Goal: Task Accomplishment & Management: Complete application form

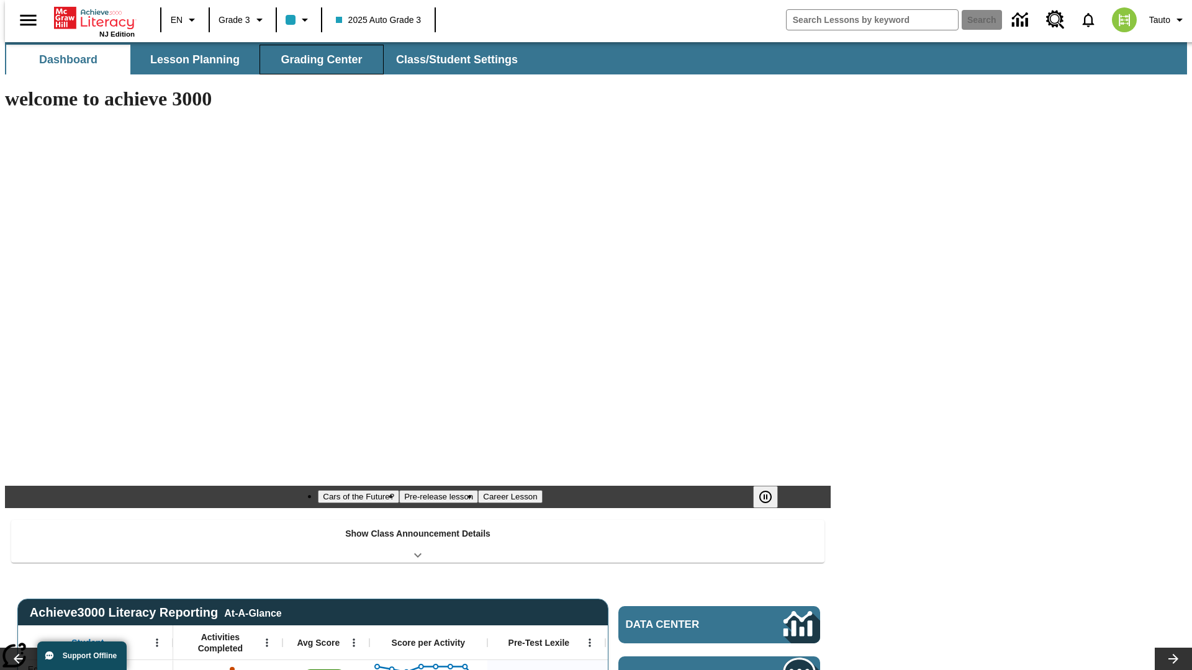
click at [317, 60] on button "Grading Center" at bounding box center [321, 60] width 124 height 30
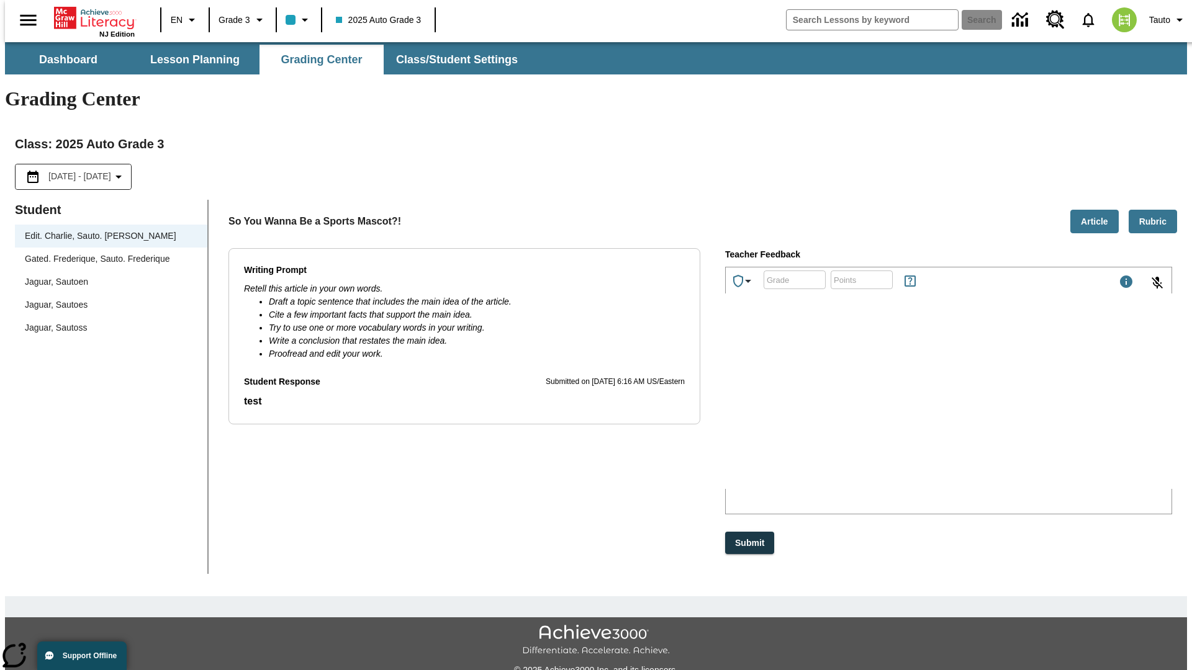
click at [107, 276] on span "Jaguar, Sautoen" at bounding box center [111, 282] width 173 height 13
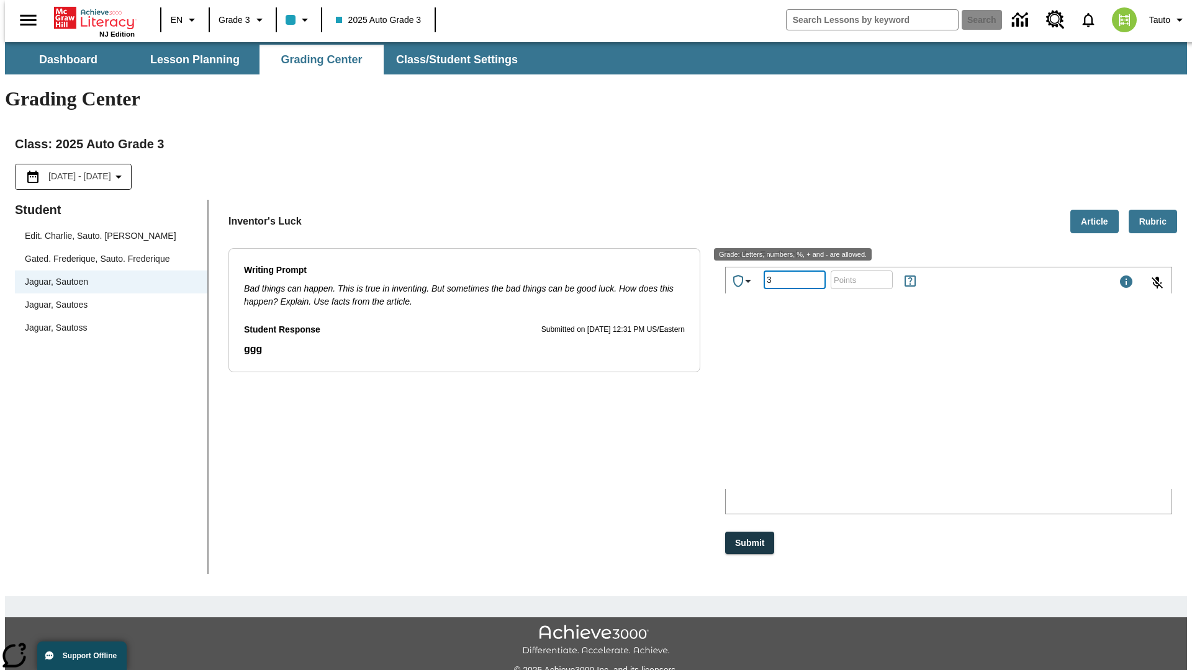
type input "3"
type input "10"
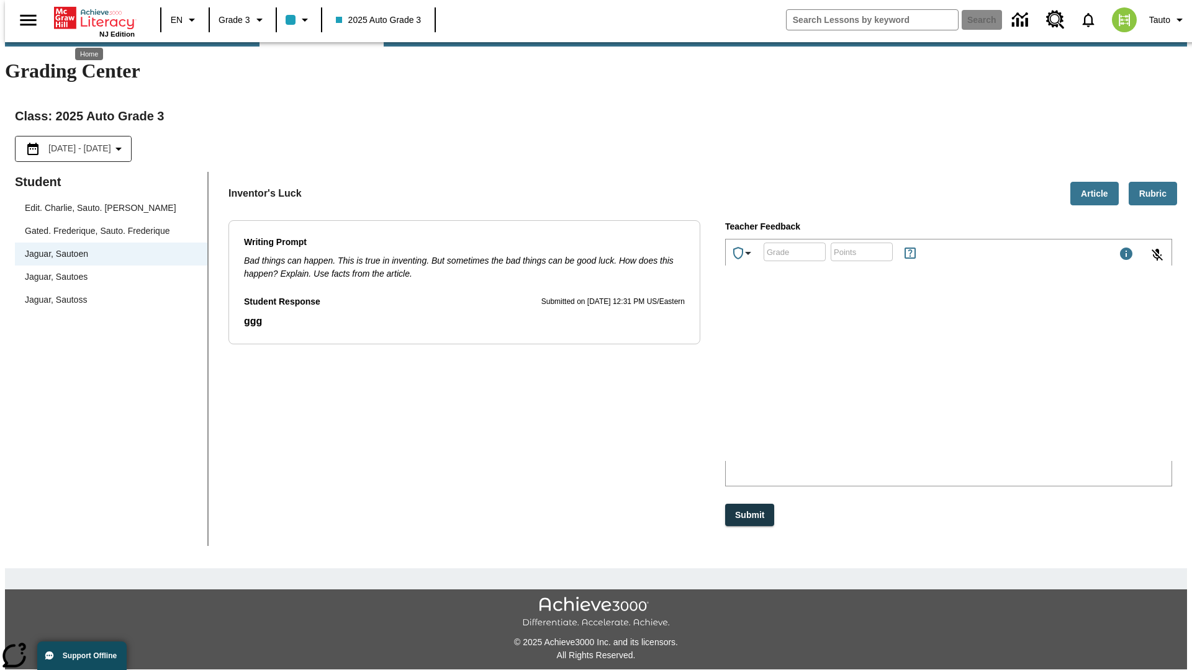
click at [907, 381] on p "Type your response here." at bounding box center [818, 379] width 176 height 11
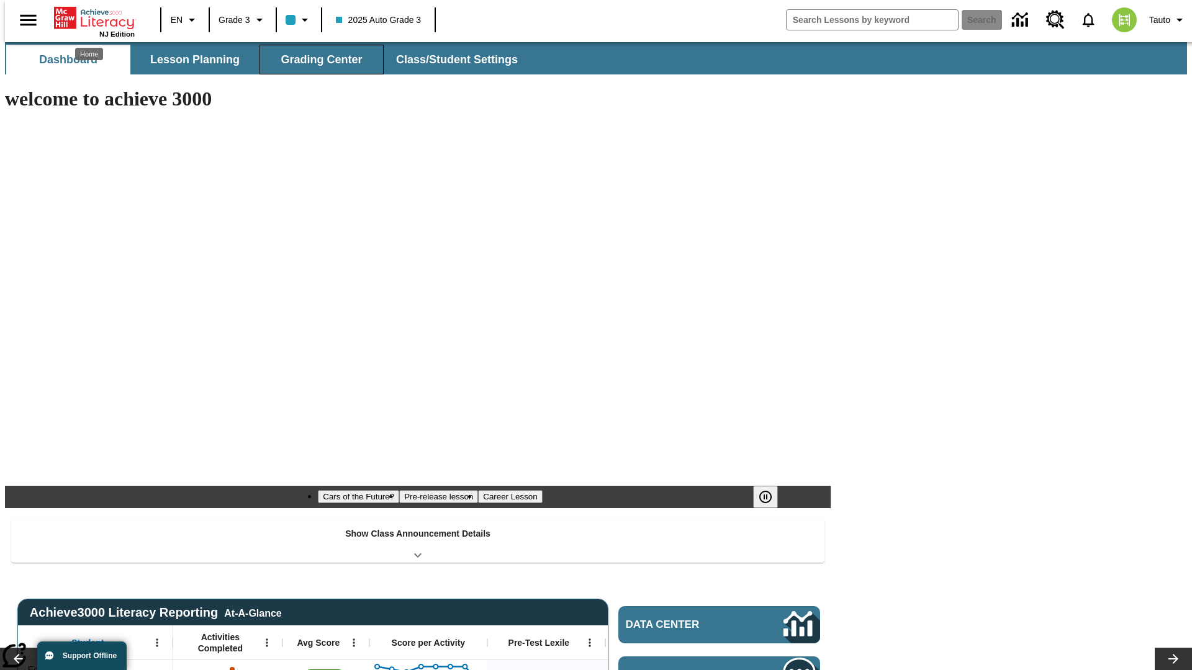
click at [317, 60] on button "Grading Center" at bounding box center [321, 60] width 124 height 30
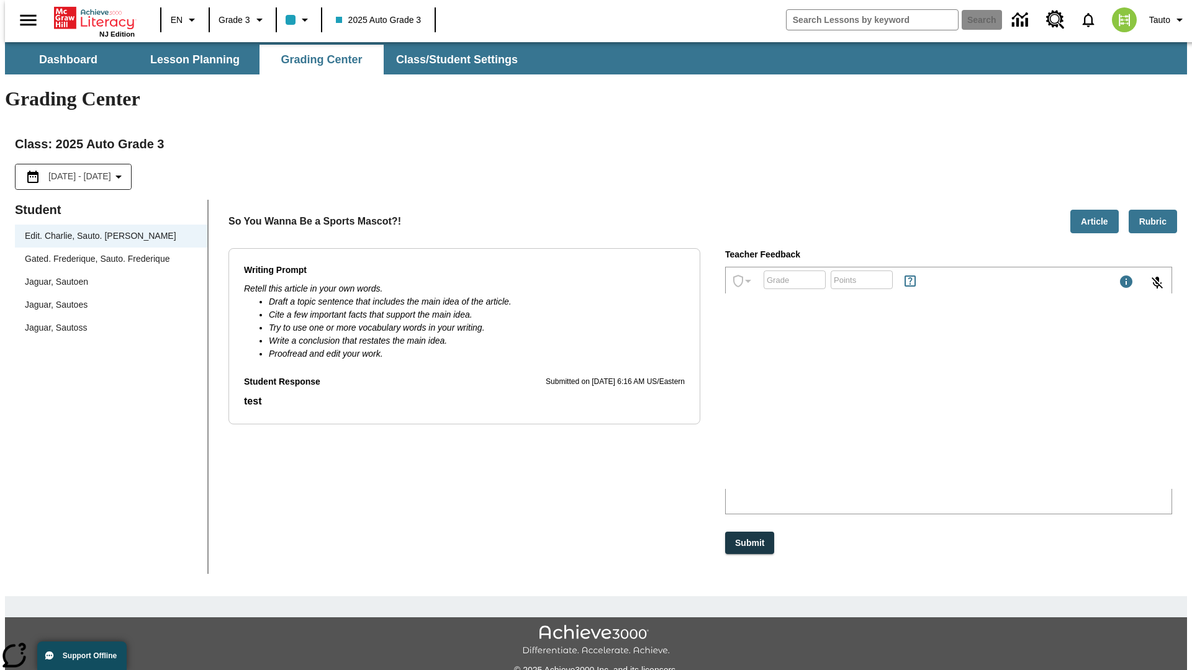
click at [107, 276] on span "Jaguar, Sautoen" at bounding box center [111, 282] width 173 height 13
